Goal: Transaction & Acquisition: Book appointment/travel/reservation

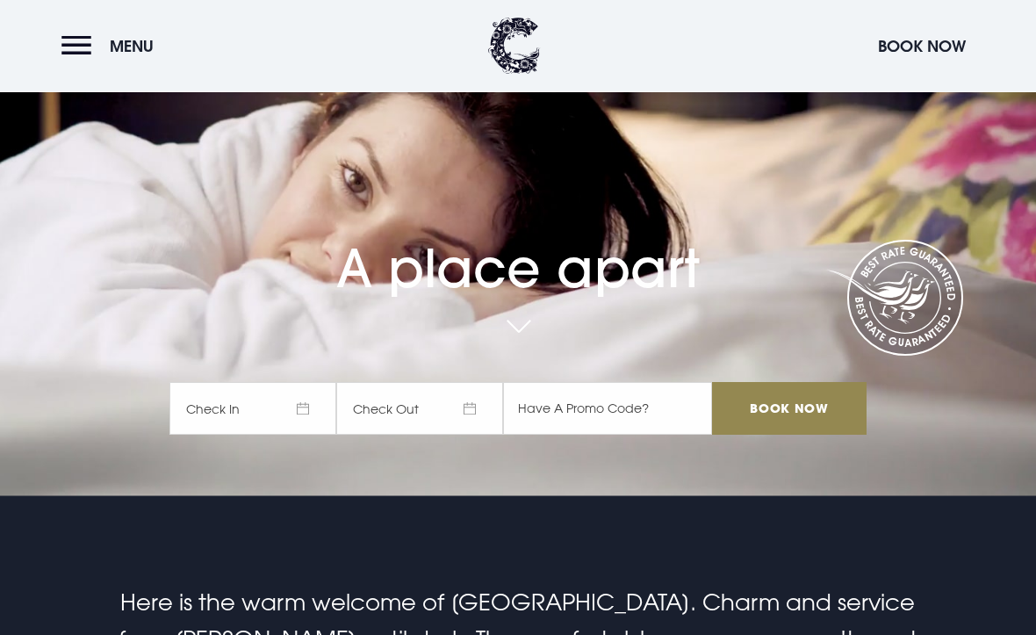
scroll to position [139, 0]
click at [308, 435] on span "Check In" at bounding box center [252, 408] width 167 height 53
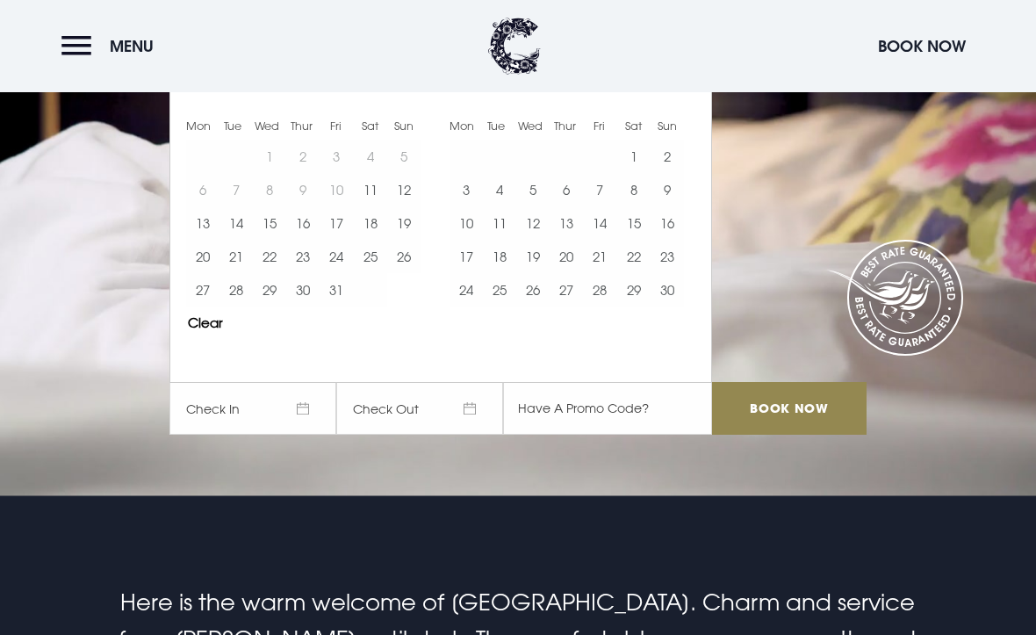
click at [688, 91] on button "Move forward to switch to the next month." at bounding box center [683, 74] width 33 height 33
click at [687, 91] on button "Move forward to switch to the next month." at bounding box center [683, 74] width 33 height 33
click at [694, 91] on button "Move forward to switch to the next month." at bounding box center [683, 74] width 33 height 33
click at [686, 91] on button "Move forward to switch to the next month." at bounding box center [683, 74] width 33 height 33
click at [630, 206] on button "7" at bounding box center [633, 189] width 33 height 33
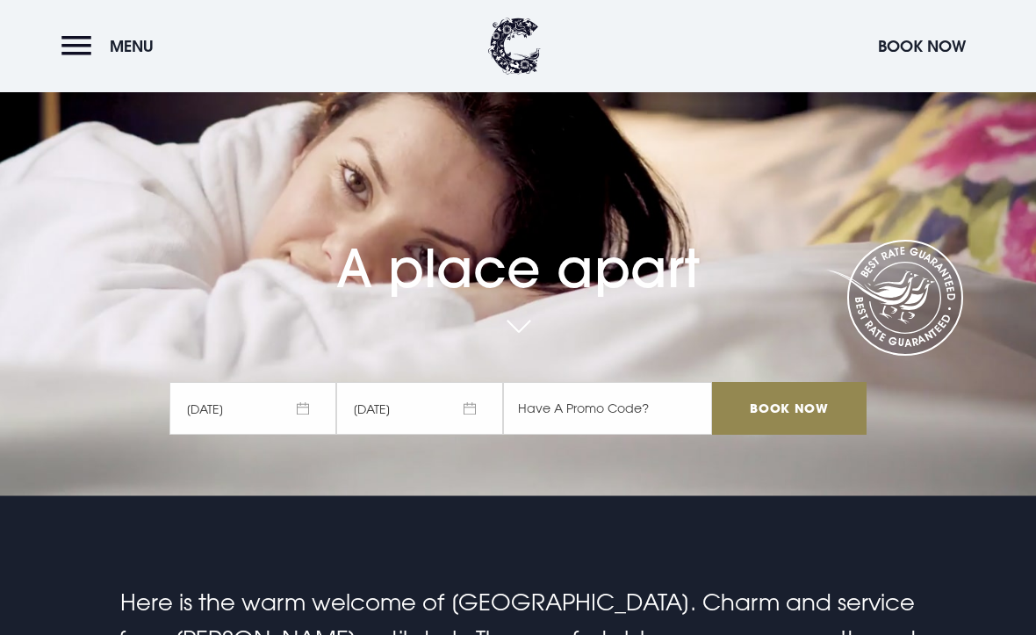
click at [803, 435] on input "Book Now" at bounding box center [789, 408] width 155 height 53
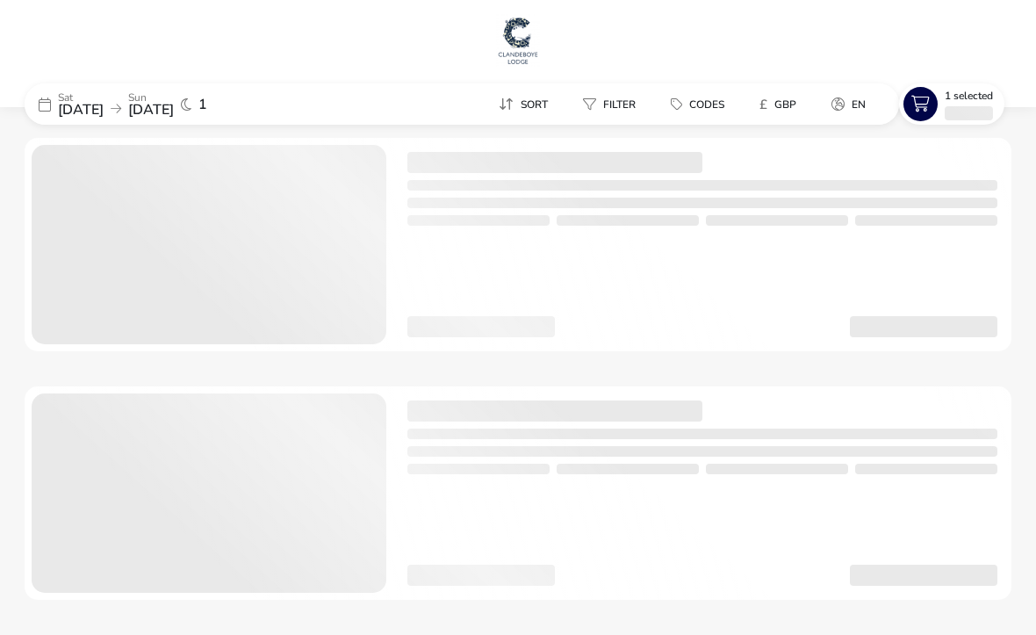
click at [834, 420] on div at bounding box center [518, 492] width 987 height 213
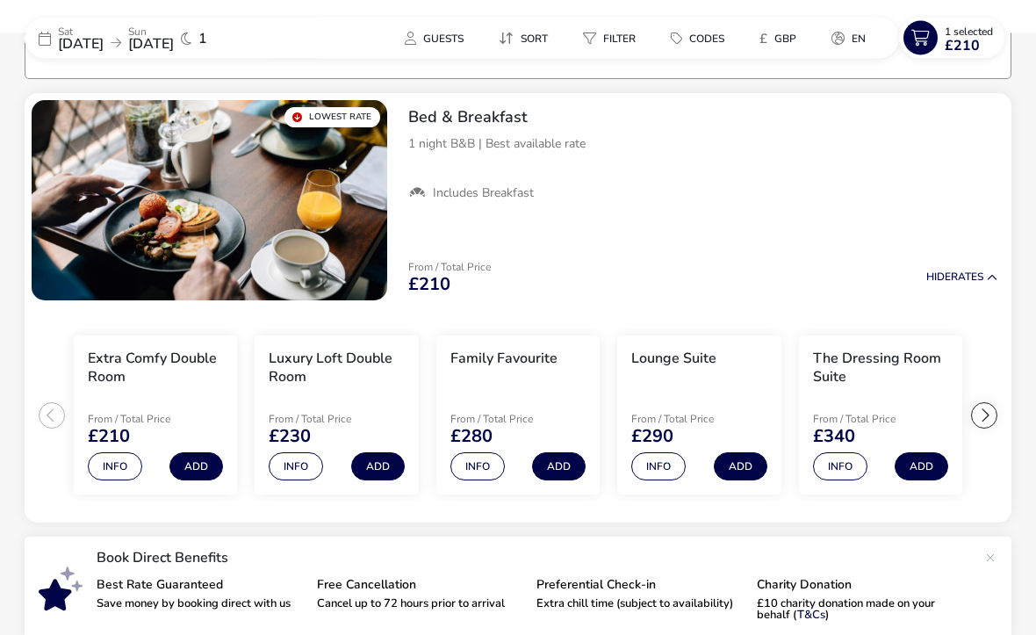
scroll to position [141, 0]
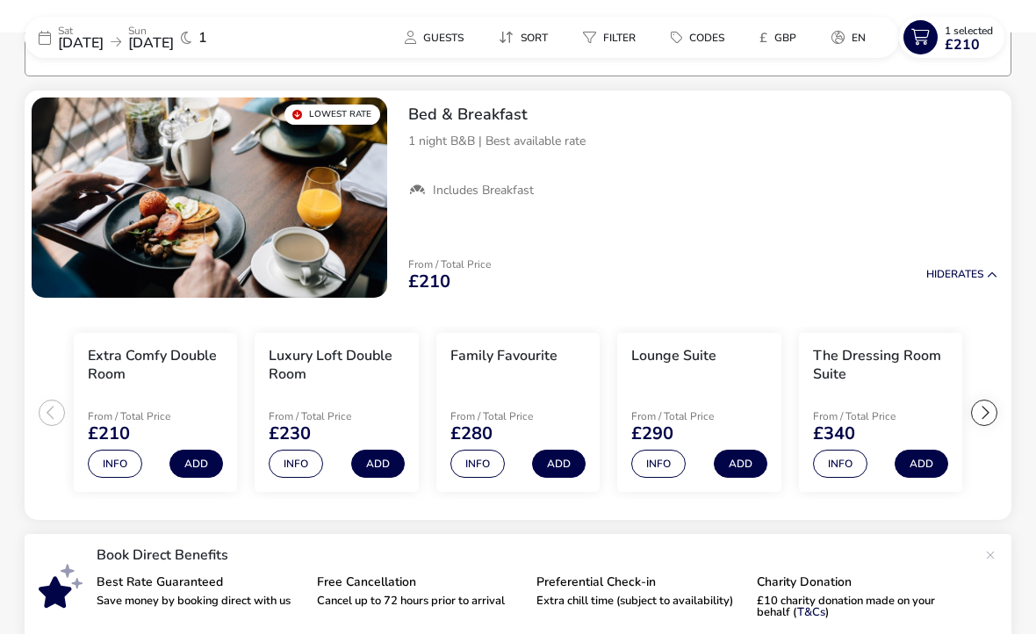
click at [201, 459] on button "Add" at bounding box center [196, 464] width 54 height 28
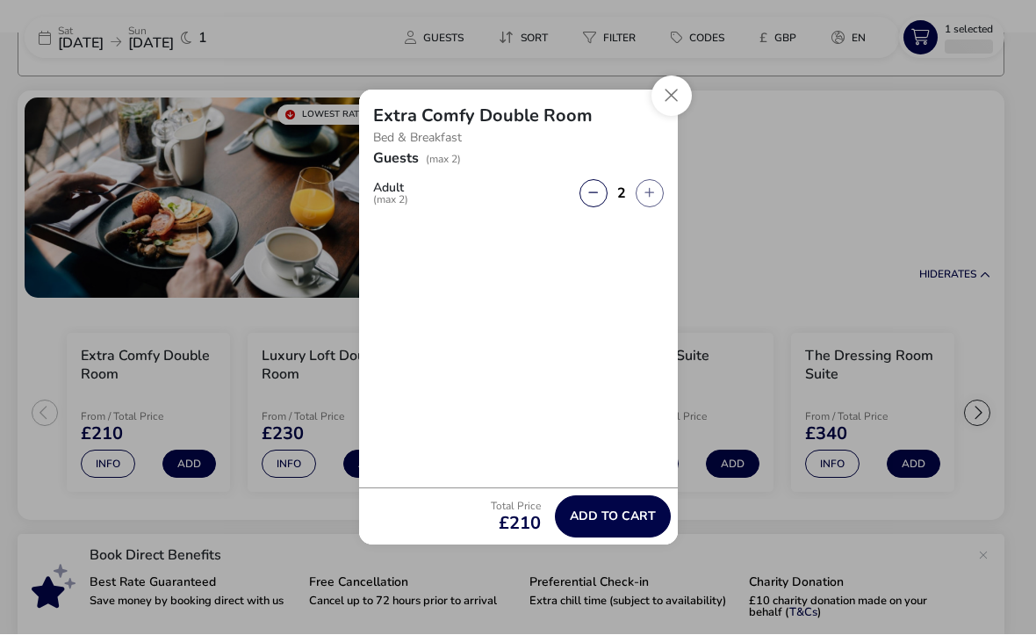
scroll to position [142, 0]
click at [630, 523] on span "Add to cart" at bounding box center [613, 516] width 86 height 13
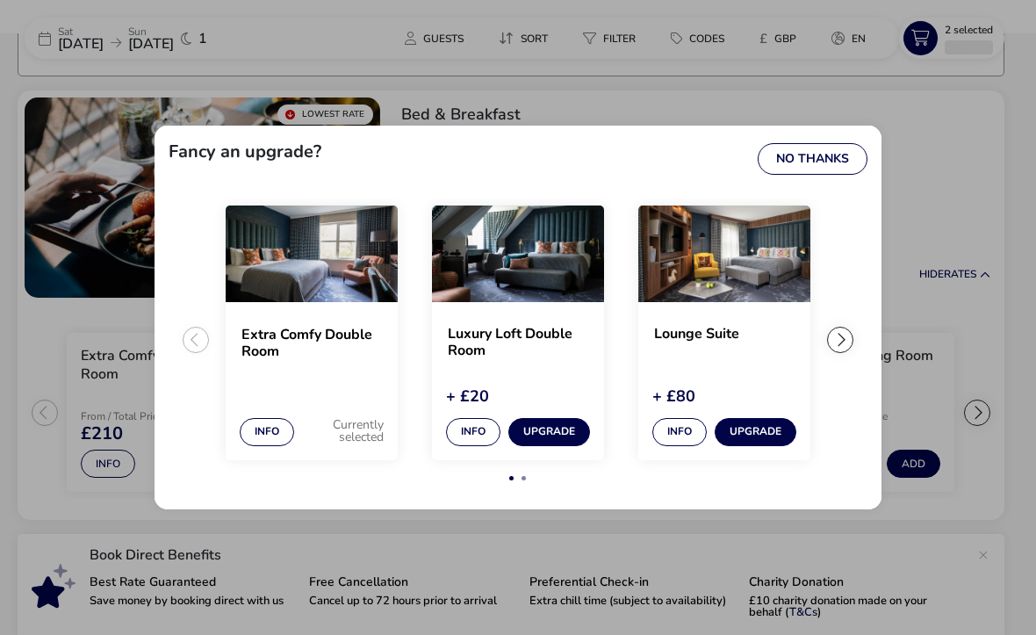
click at [832, 175] on button "No Thanks" at bounding box center [813, 159] width 110 height 32
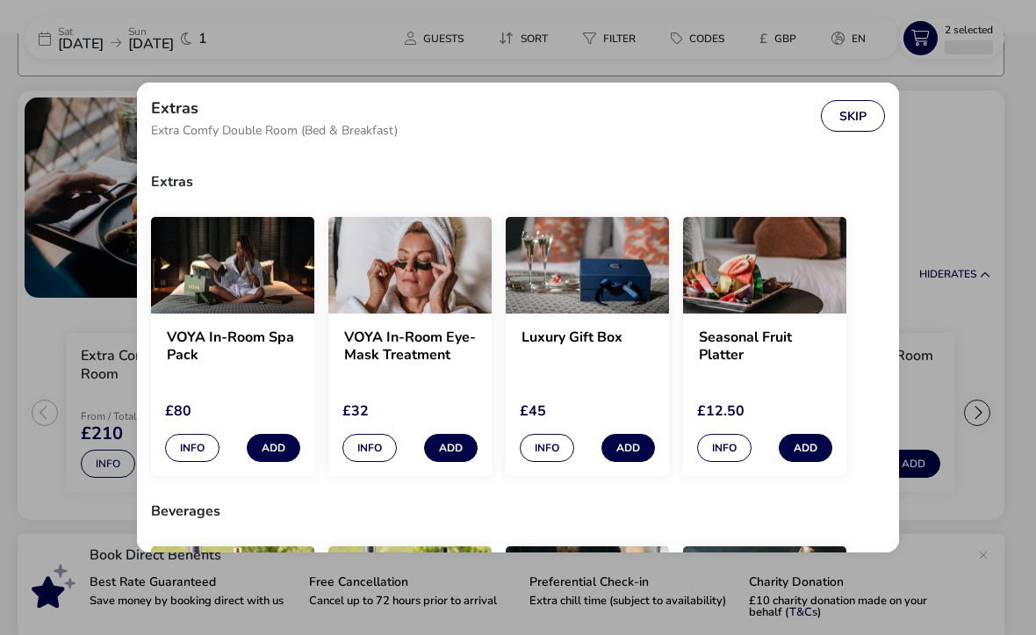
click at [870, 112] on button "Skip" at bounding box center [853, 116] width 64 height 32
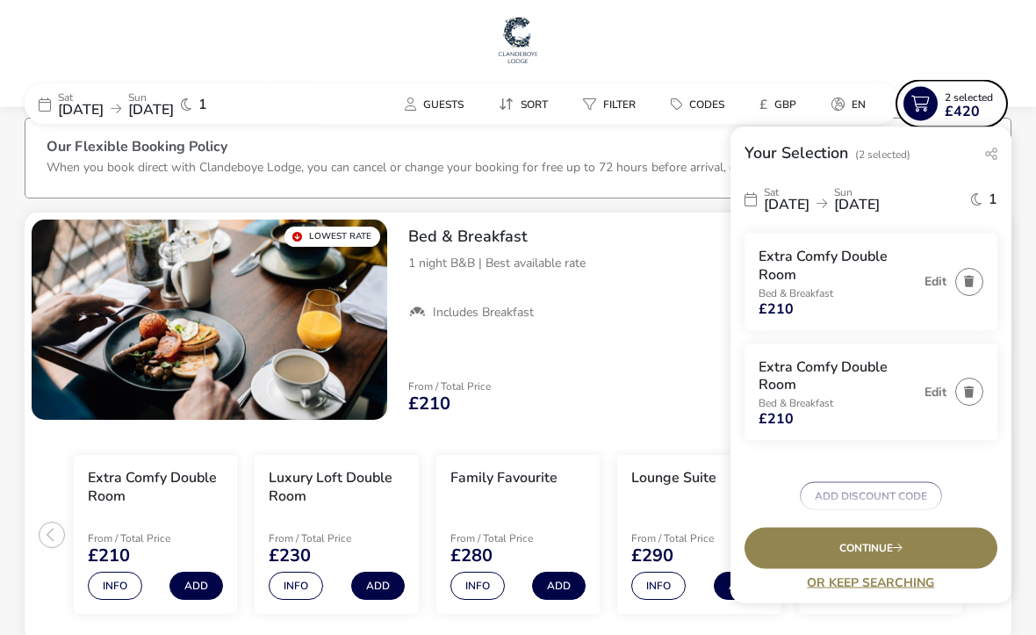
scroll to position [0, 0]
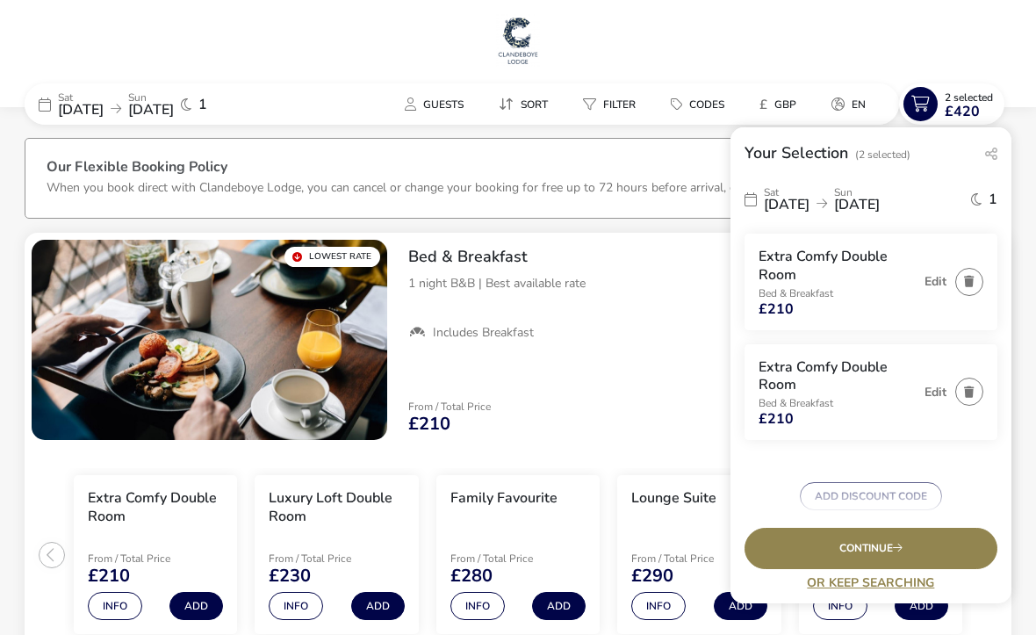
click at [939, 569] on div "Continue" at bounding box center [871, 548] width 253 height 41
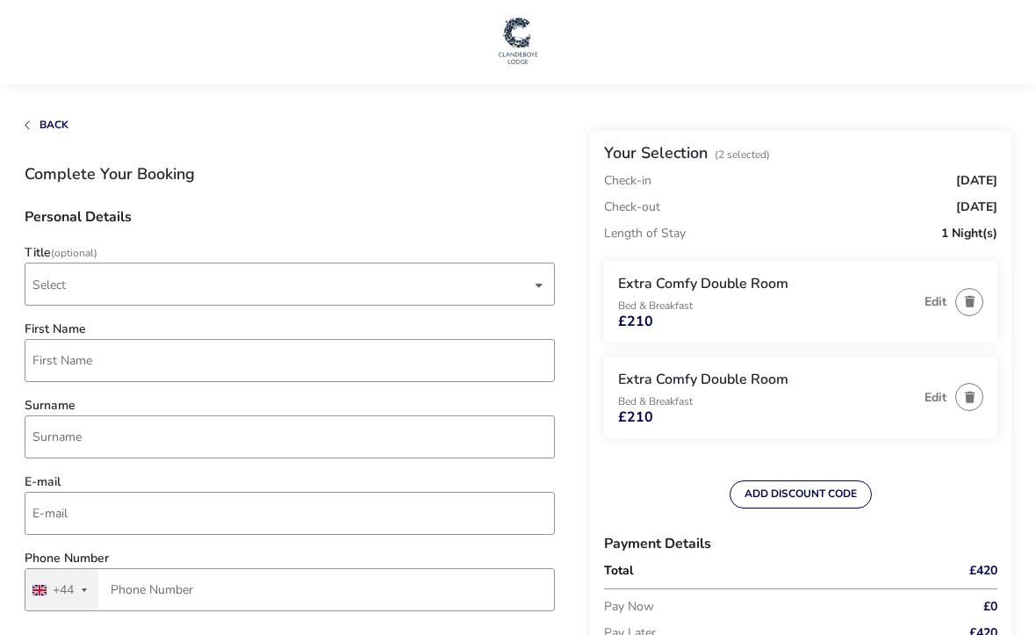
click at [945, 385] on div "Edit" at bounding box center [950, 398] width 68 height 54
click at [974, 402] on button "button" at bounding box center [969, 397] width 28 height 28
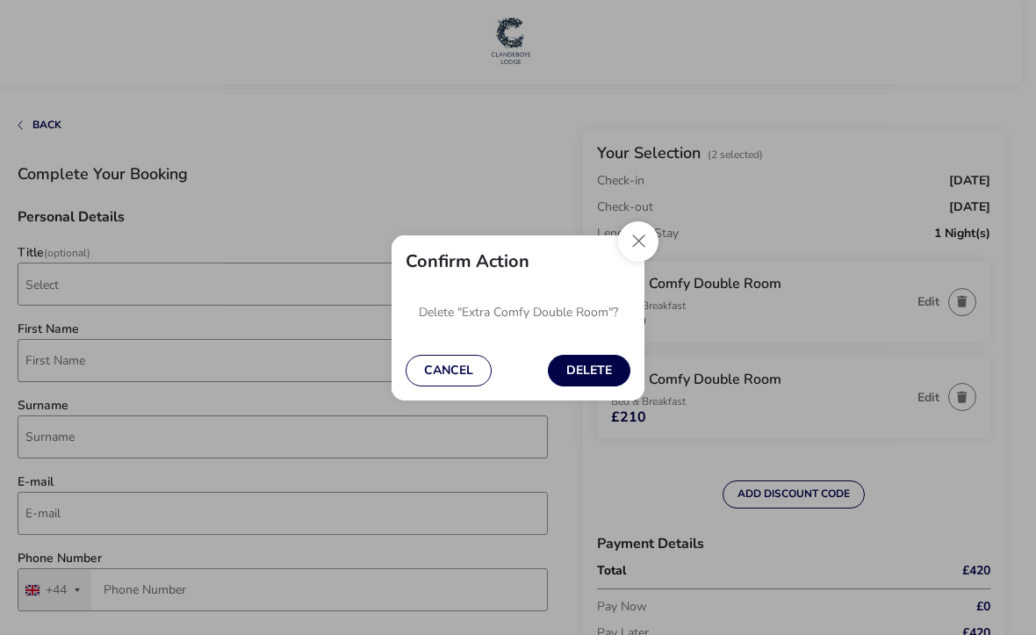
click at [612, 381] on button "Delete" at bounding box center [589, 371] width 83 height 32
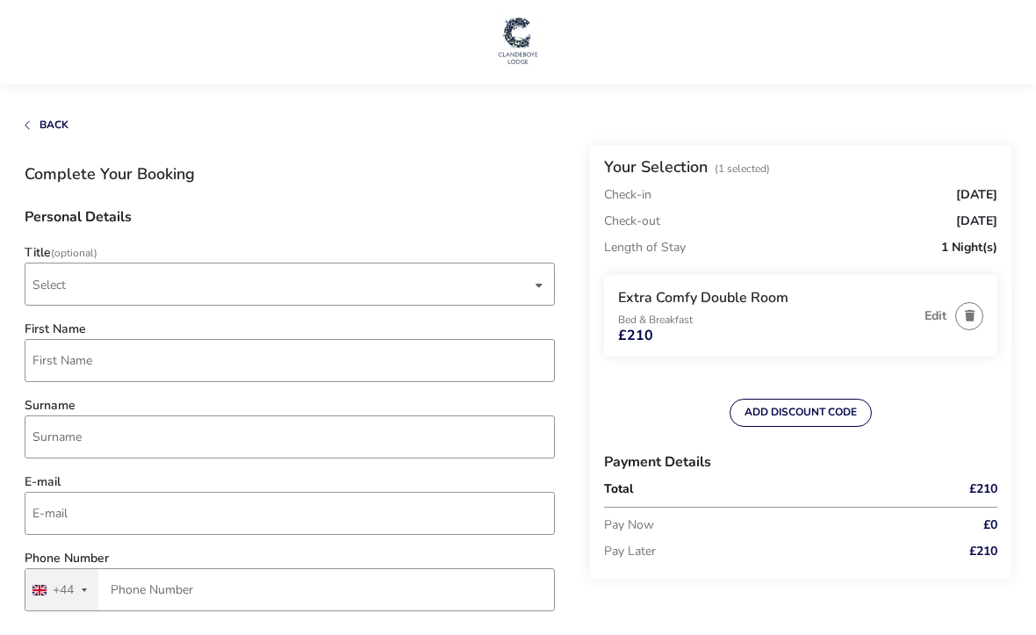
click at [325, 299] on span "Select" at bounding box center [281, 283] width 499 height 41
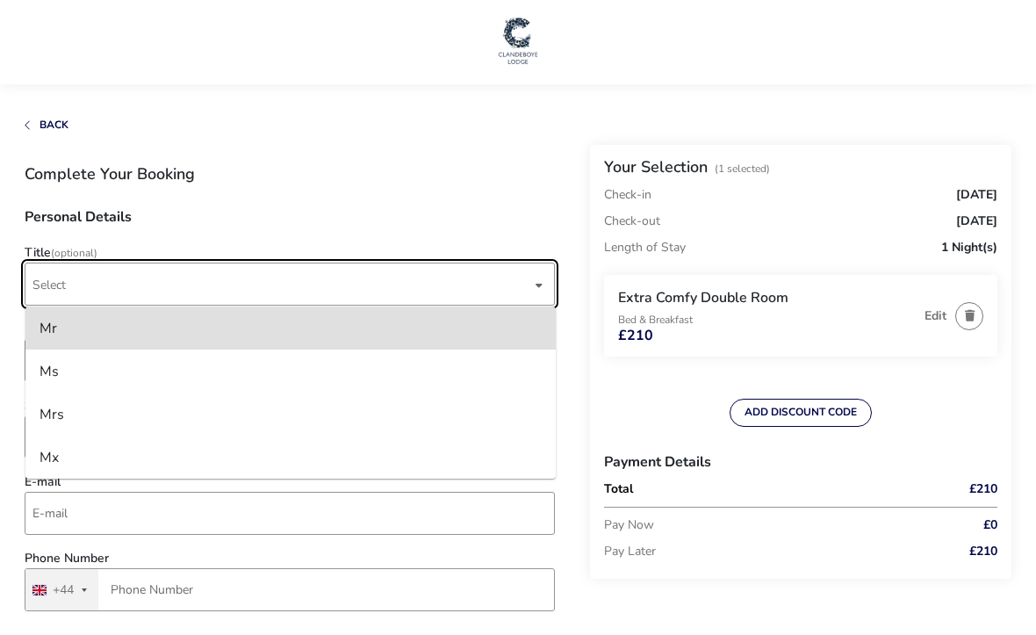
click at [112, 411] on li "Mrs" at bounding box center [290, 414] width 530 height 43
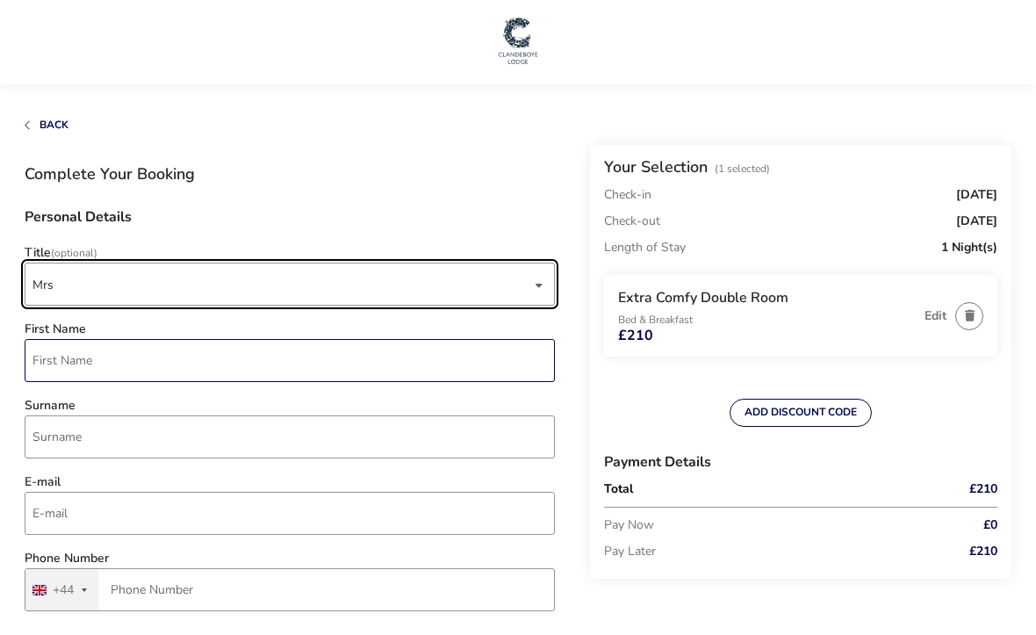
click at [262, 357] on input "First Name" at bounding box center [290, 360] width 530 height 43
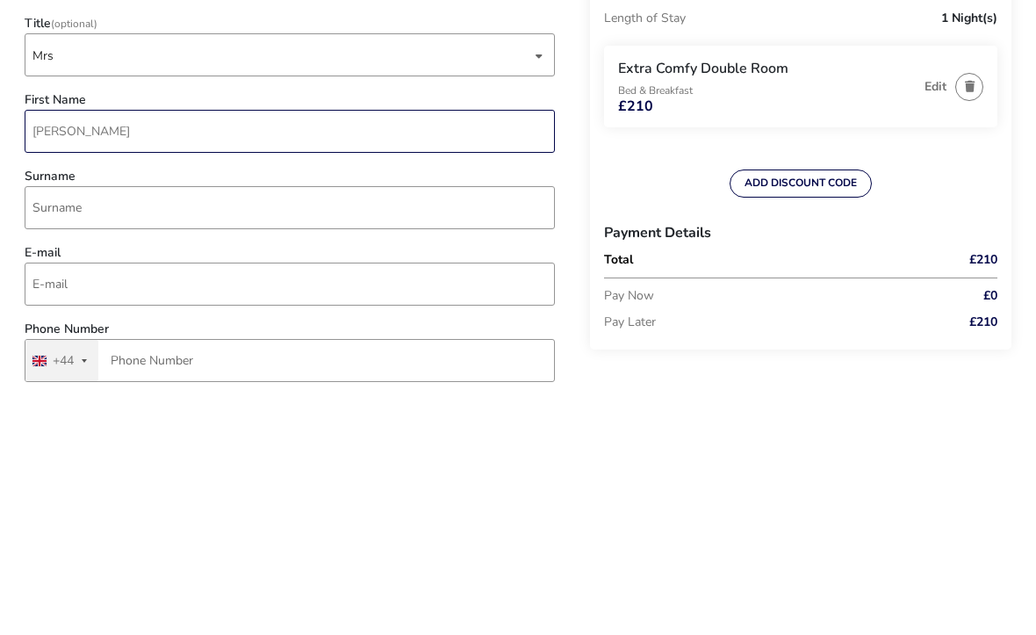
type input "Laura"
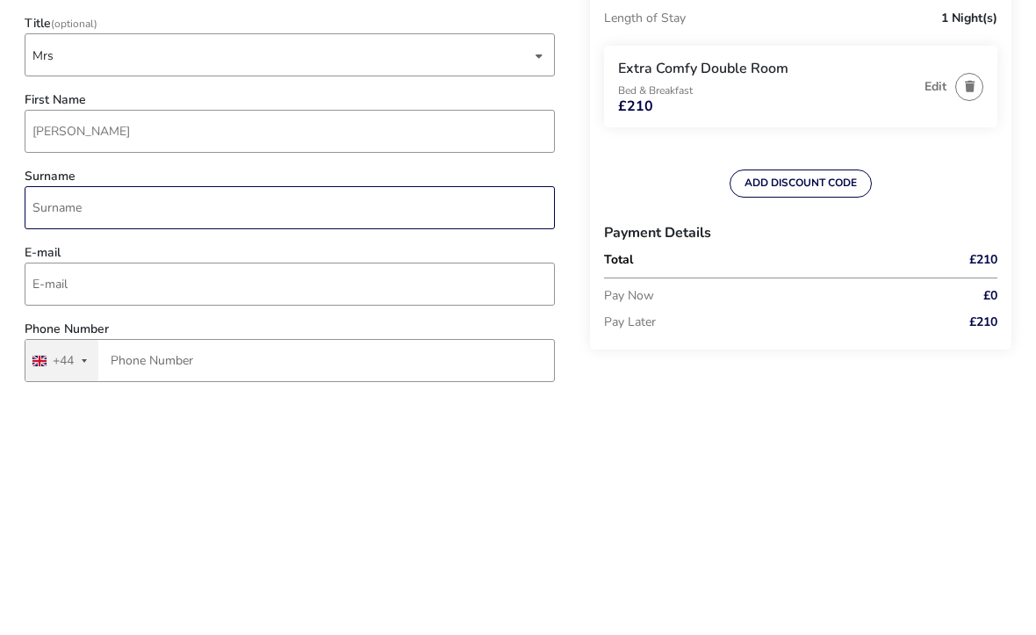
click at [263, 415] on input "Surname" at bounding box center [290, 436] width 530 height 43
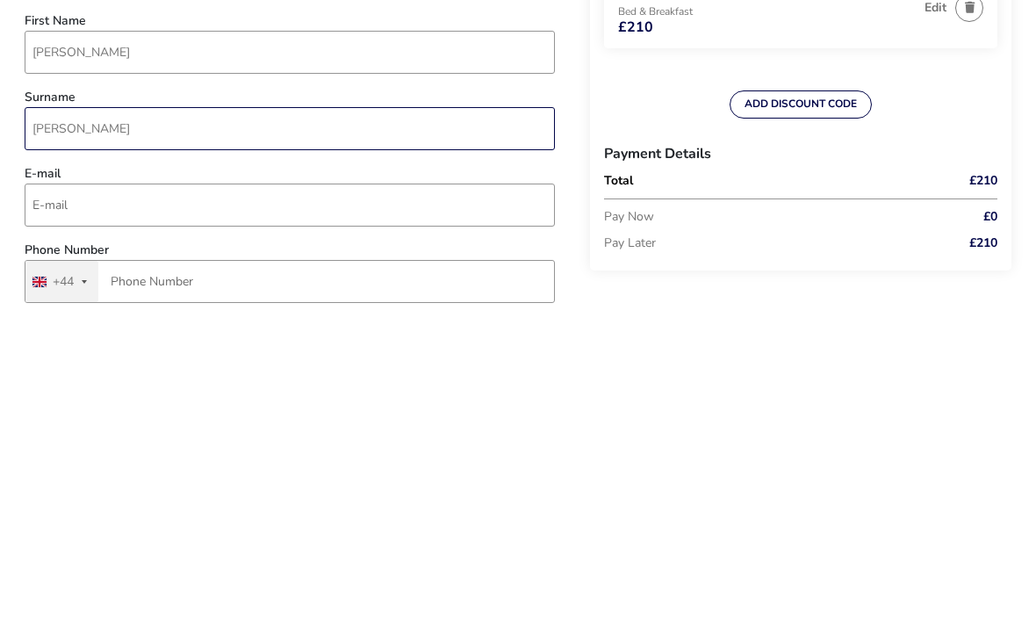
type input "Hamill"
click at [369, 492] on input "E-mail" at bounding box center [290, 513] width 530 height 43
type input "lhamill23@yahoo.com"
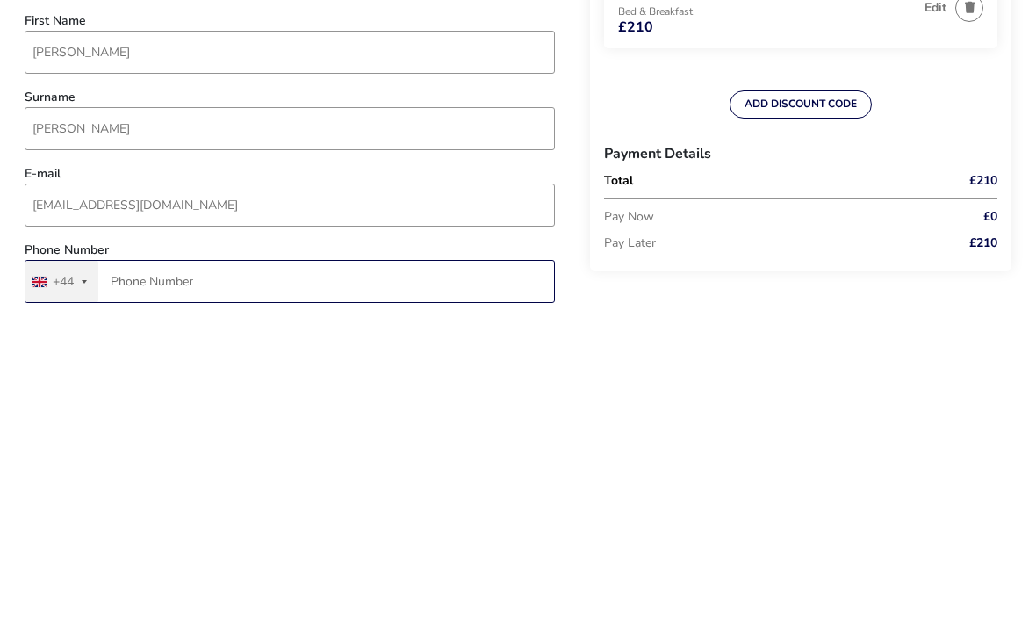
click at [390, 568] on input "Phone Number" at bounding box center [290, 589] width 530 height 43
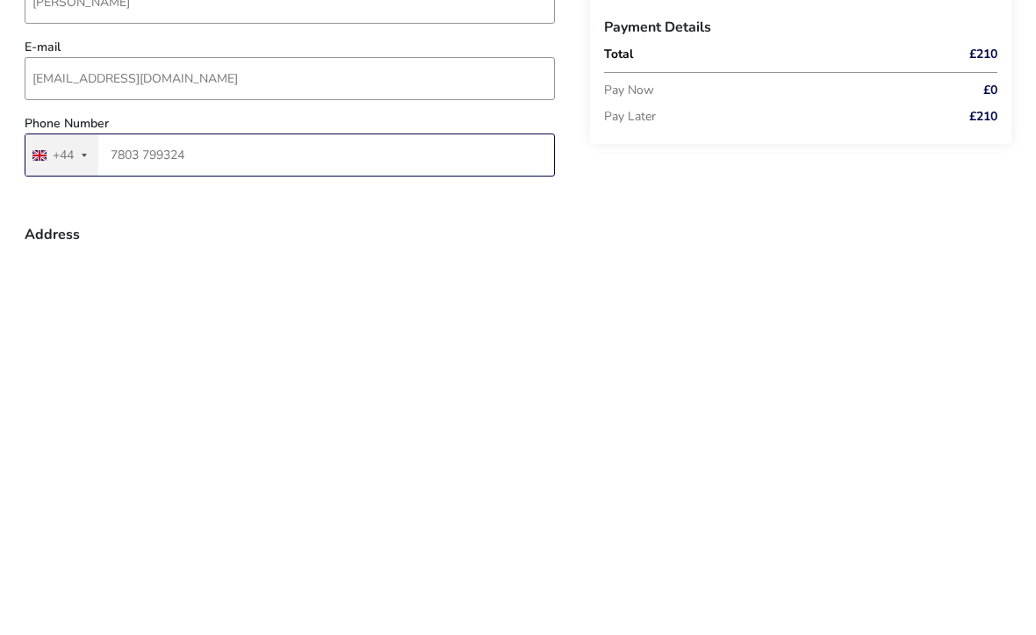
type input "07803799324"
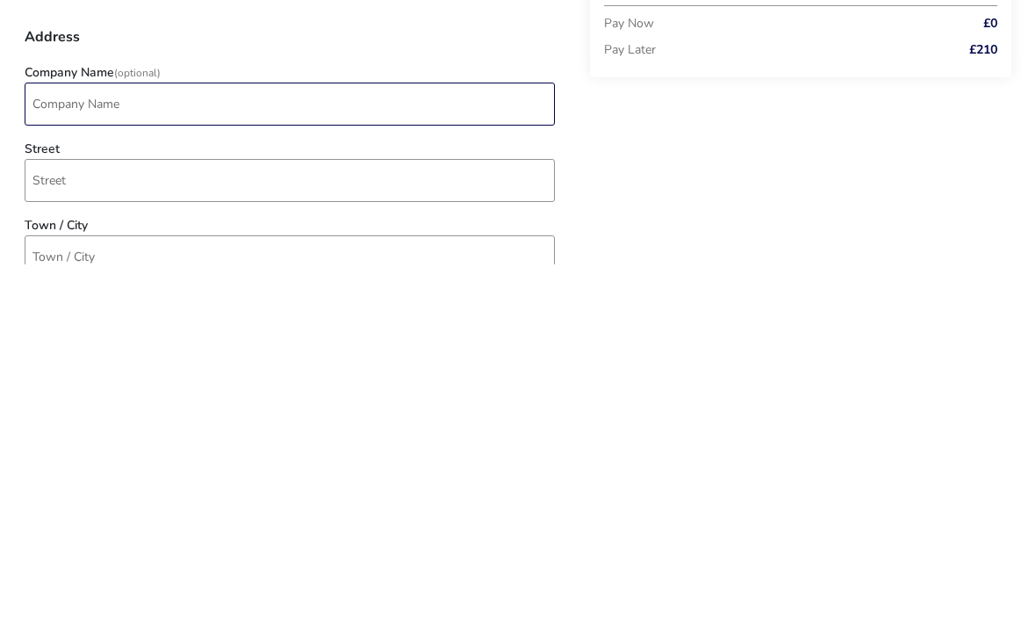
scroll to position [263, 0]
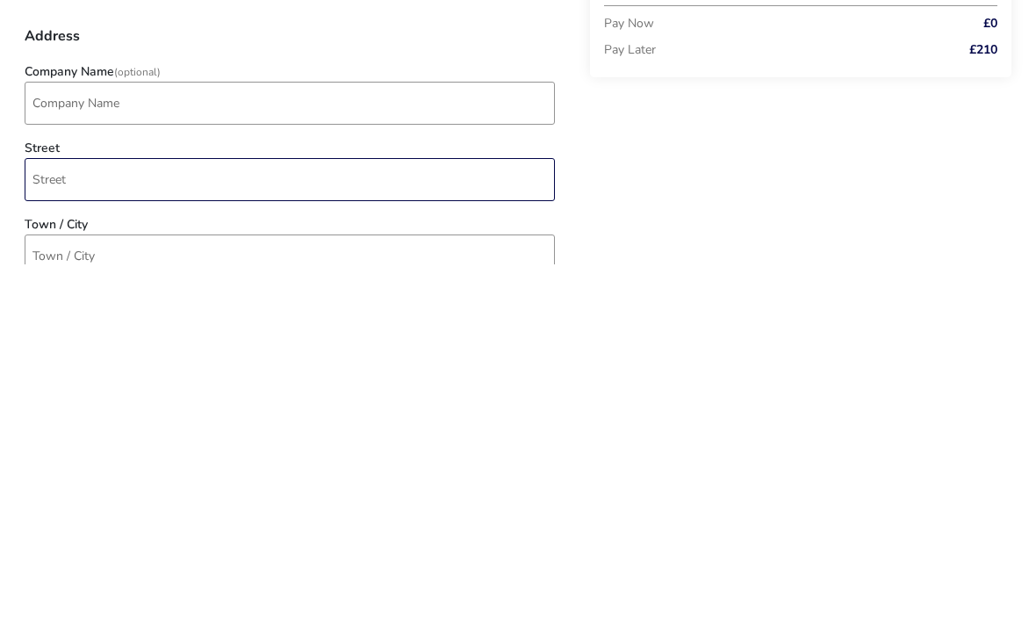
click at [378, 529] on input "Street" at bounding box center [290, 550] width 530 height 43
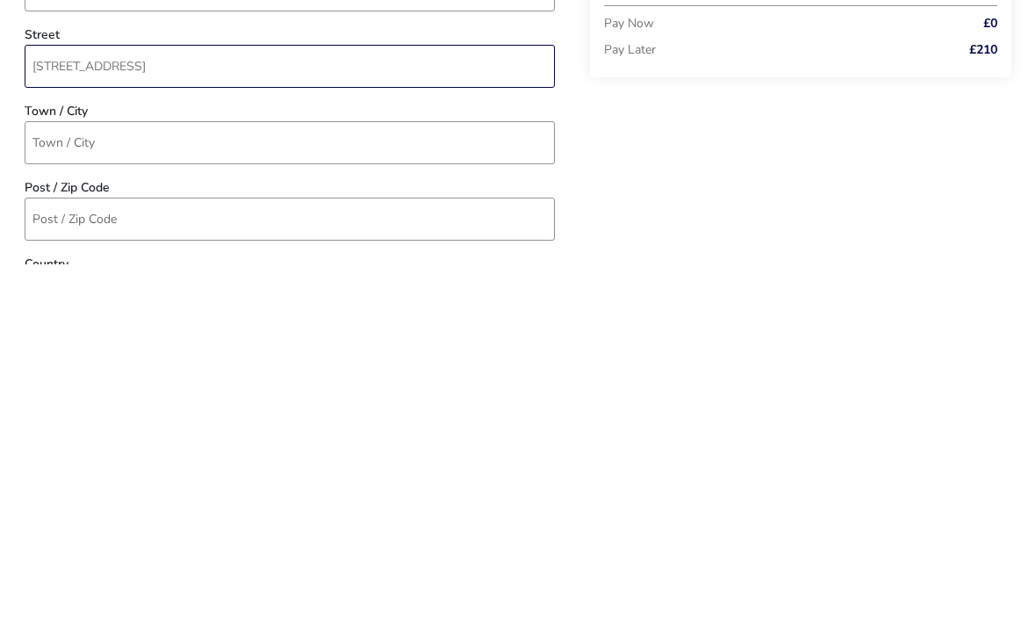
scroll to position [379, 0]
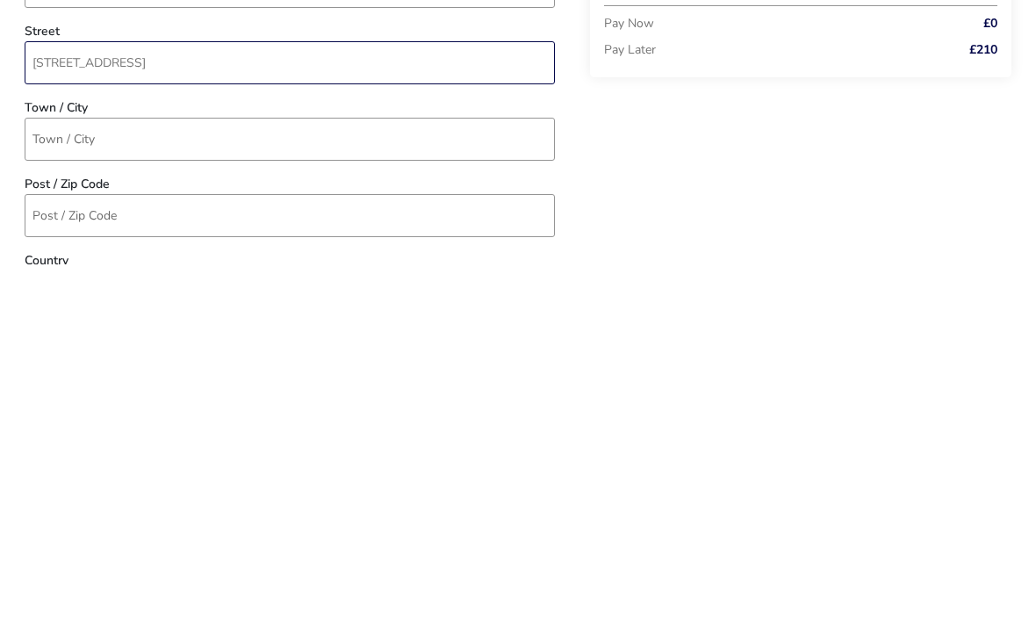
type input "23 Hollybrook Manor"
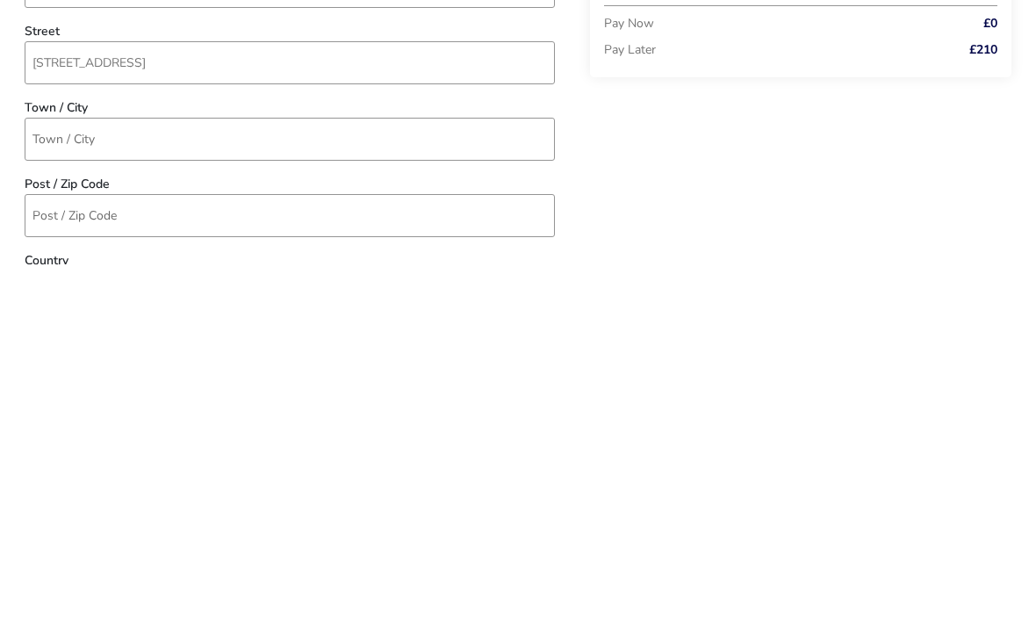
click at [385, 320] on div "Company Name (Optional) Street 23 Hollybrook Manor Town / City Post / Zip Code …" at bounding box center [290, 545] width 548 height 450
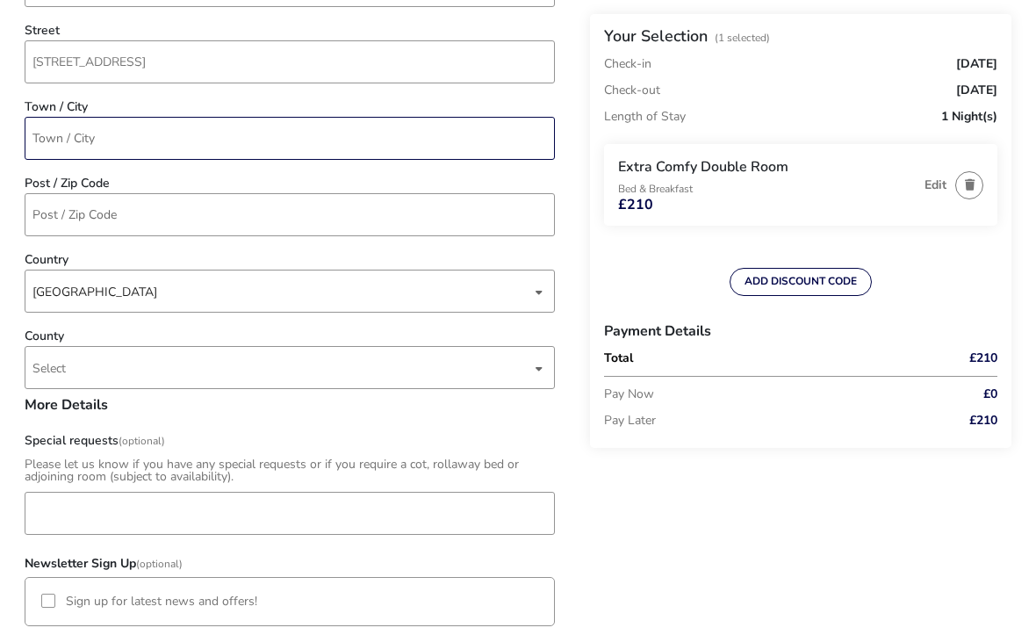
click at [312, 143] on input "Town / City" at bounding box center [290, 138] width 530 height 43
type input "Newtownabbey"
click at [335, 221] on input "Post / Zip Code" at bounding box center [290, 215] width 530 height 43
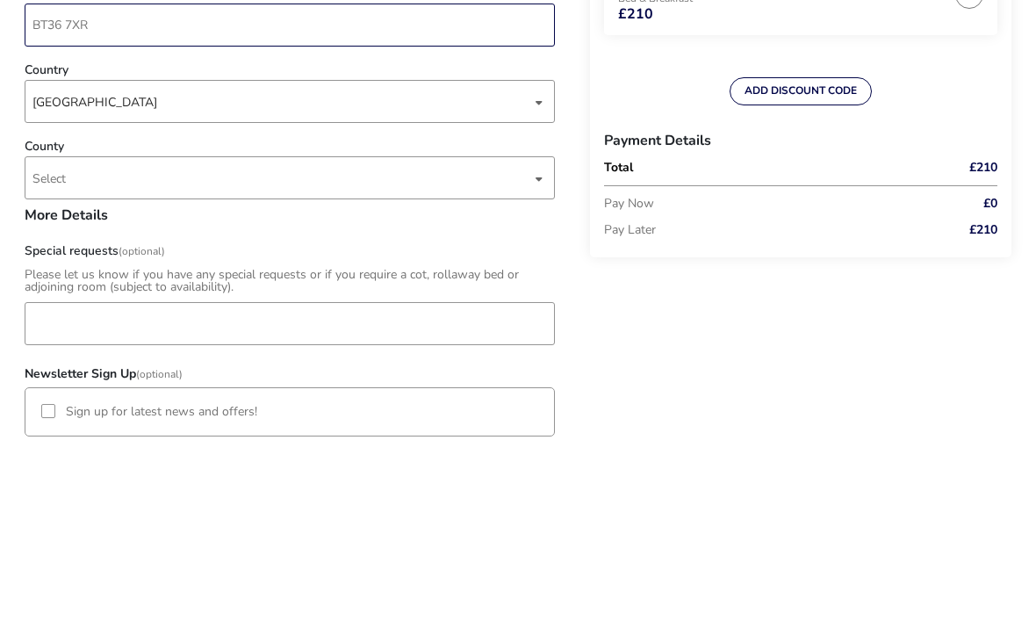
click at [542, 352] on div "dropdown trigger" at bounding box center [539, 369] width 9 height 34
type input "BT36 7XR"
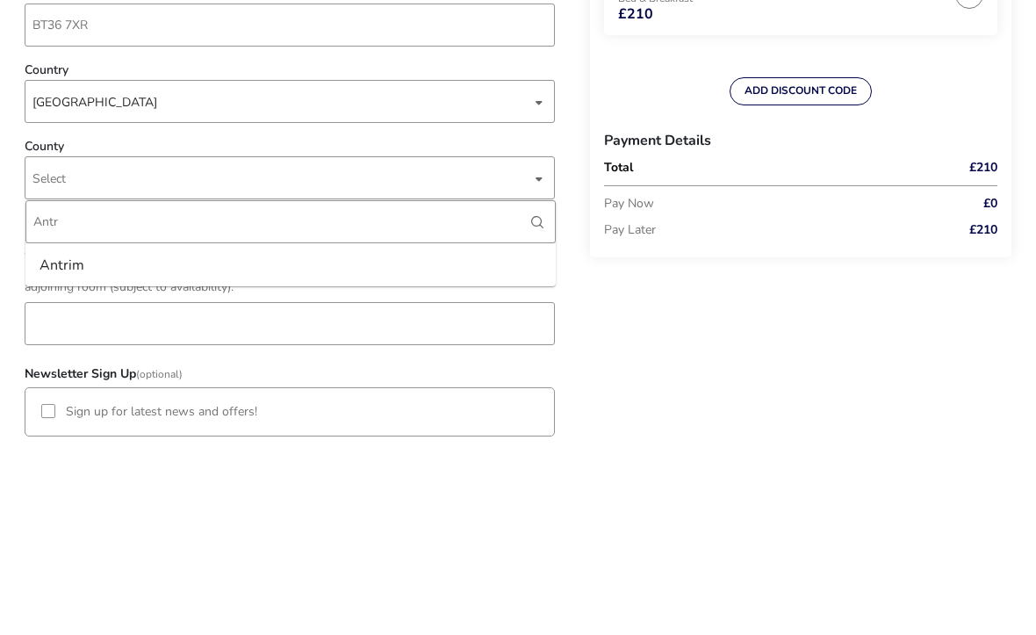
type input "Antr"
click at [244, 434] on li "Antrim" at bounding box center [290, 455] width 530 height 43
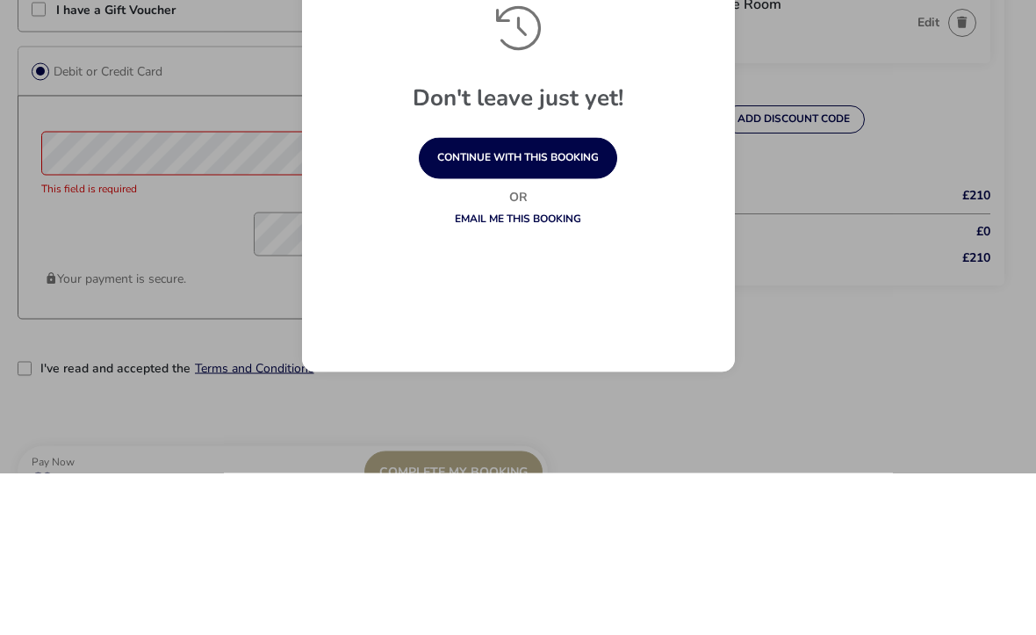
scroll to position [1459, 0]
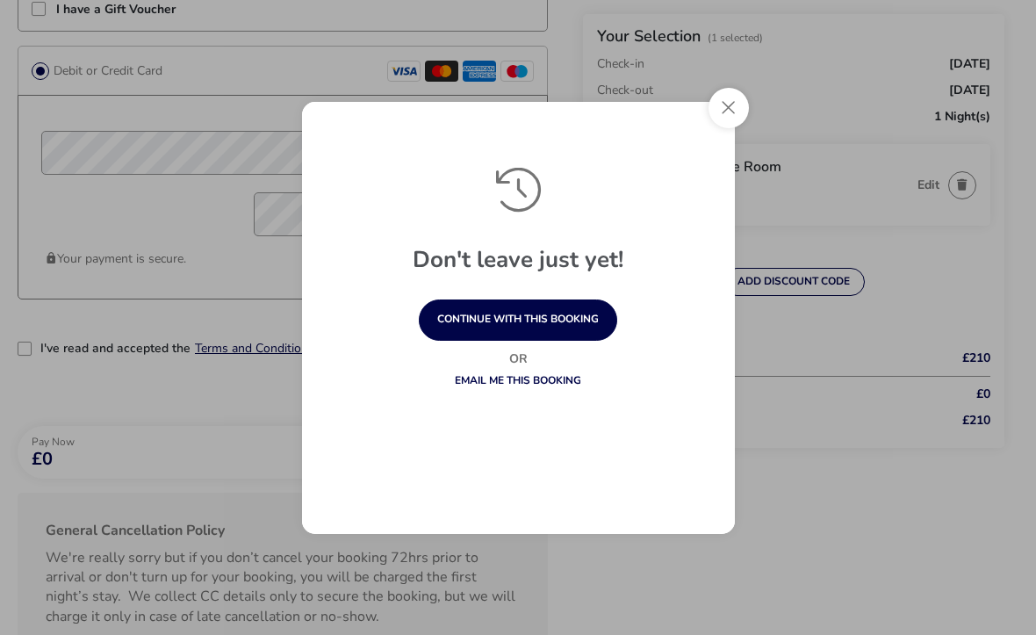
click at [729, 125] on button "Close" at bounding box center [729, 108] width 40 height 40
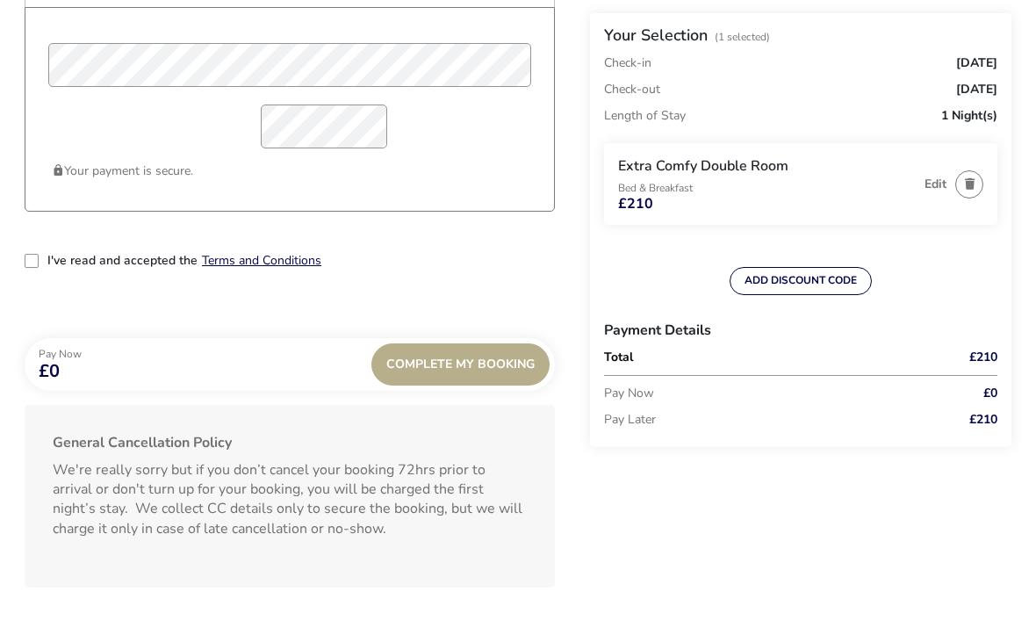
scroll to position [1549, 0]
click at [30, 273] on div "I've read and accepted the Terms and Conditions" at bounding box center [290, 273] width 530 height 42
click at [31, 257] on div "2-term_condi" at bounding box center [32, 259] width 14 height 14
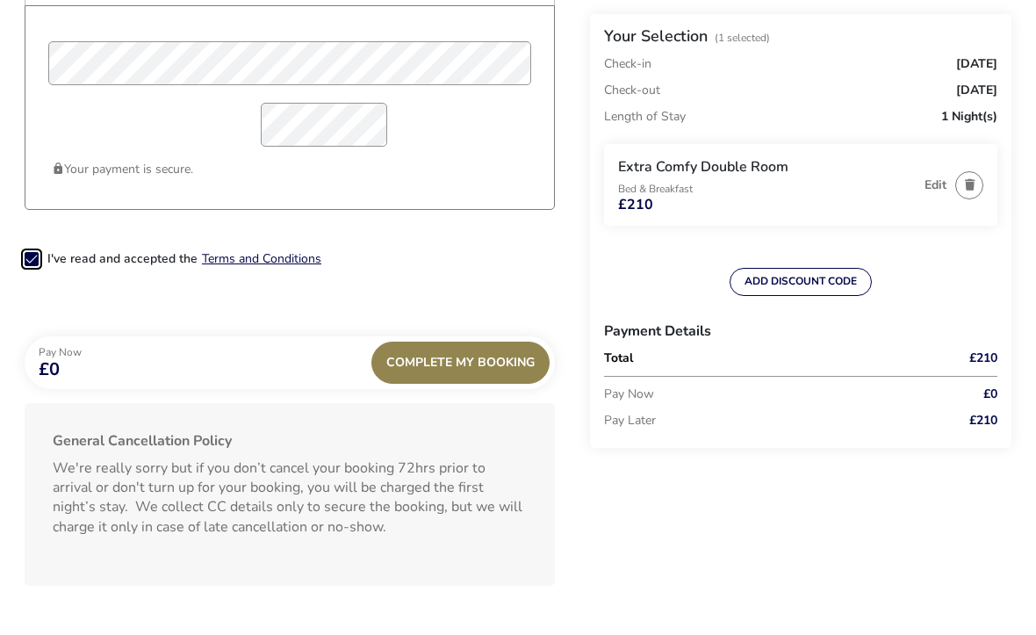
scroll to position [10, 9]
click at [495, 362] on span "Complete My Booking" at bounding box center [460, 362] width 148 height 13
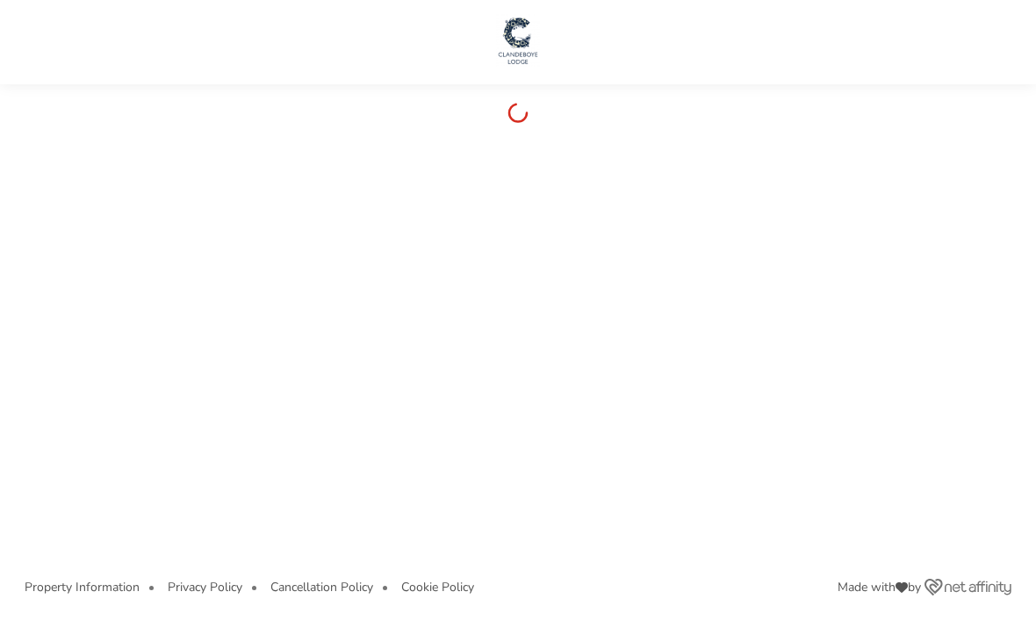
scroll to position [7, 0]
